Goal: Transaction & Acquisition: Purchase product/service

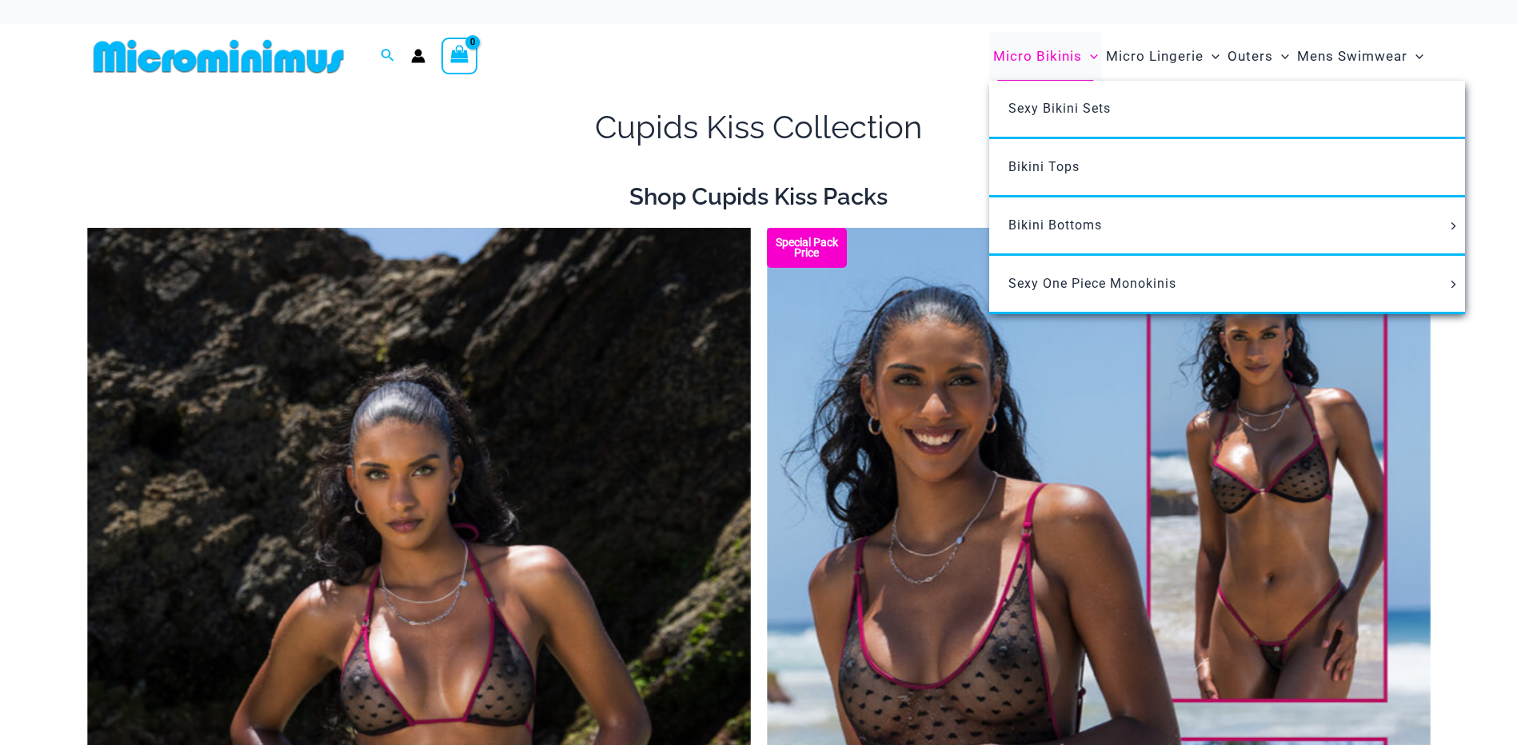
click at [1021, 58] on span "Micro Bikinis" at bounding box center [1037, 56] width 89 height 41
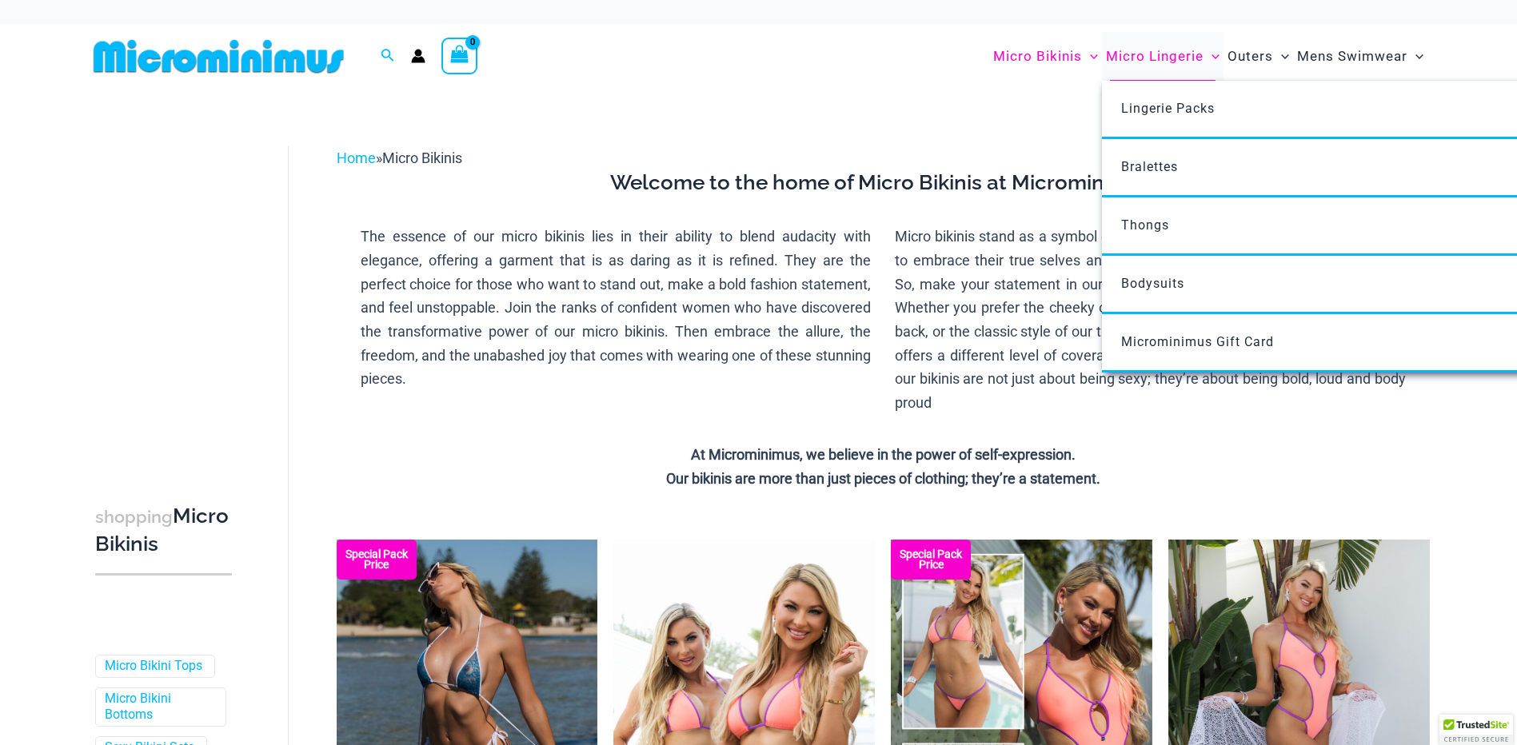
click at [1123, 53] on span "Micro Lingerie" at bounding box center [1155, 56] width 98 height 41
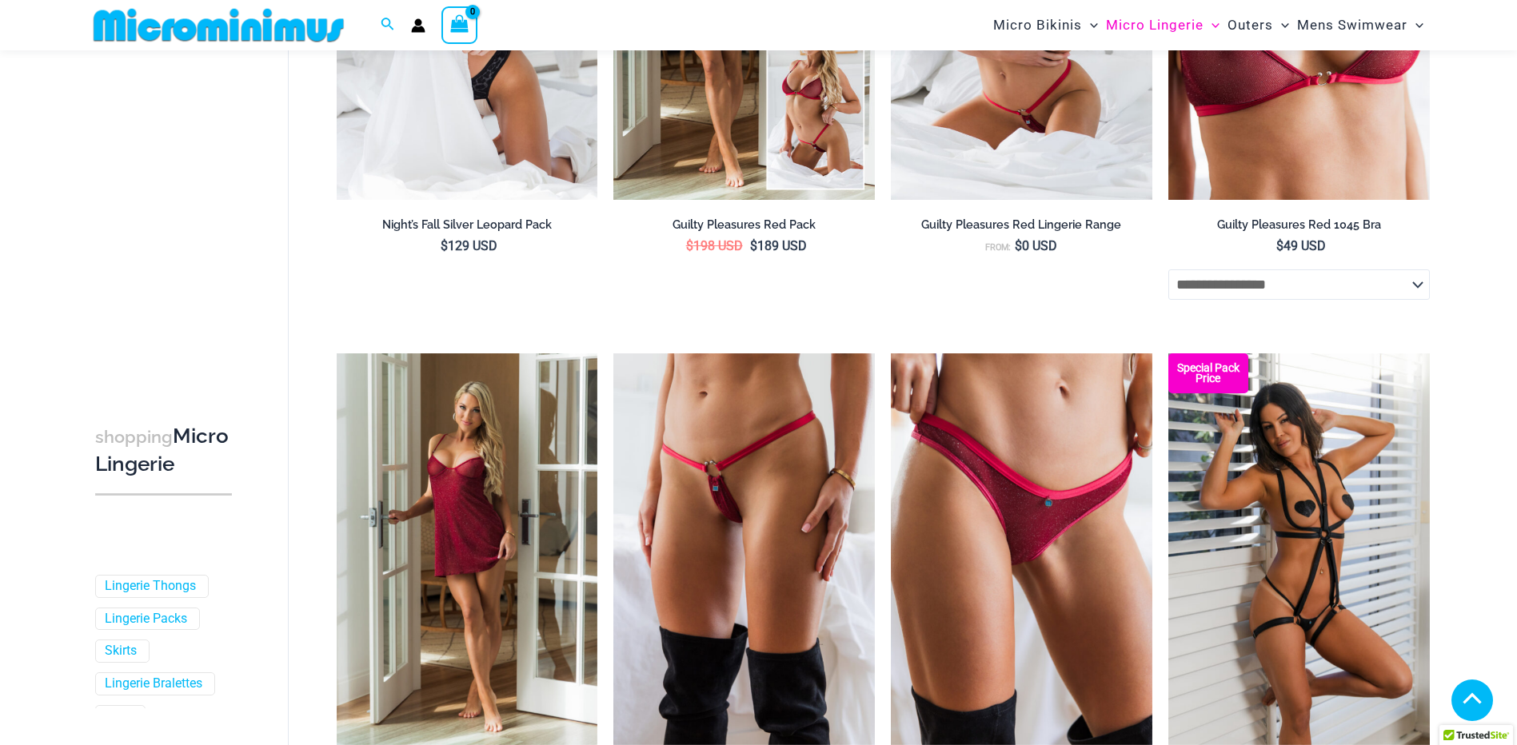
scroll to position [545, 0]
